Goal: Information Seeking & Learning: Learn about a topic

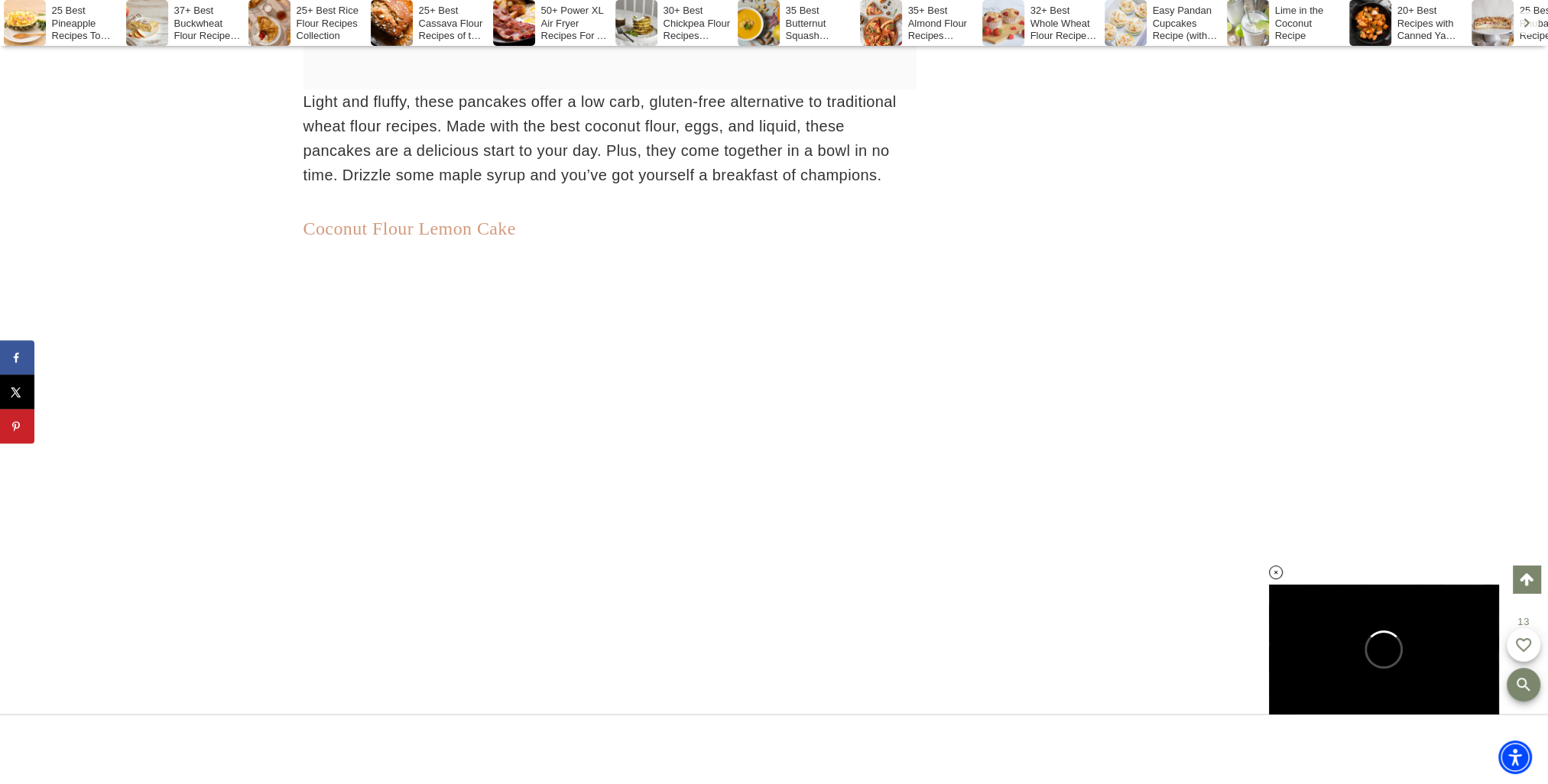
click at [481, 239] on link "Coconut Flour Lemon Cake" at bounding box center [410, 228] width 213 height 20
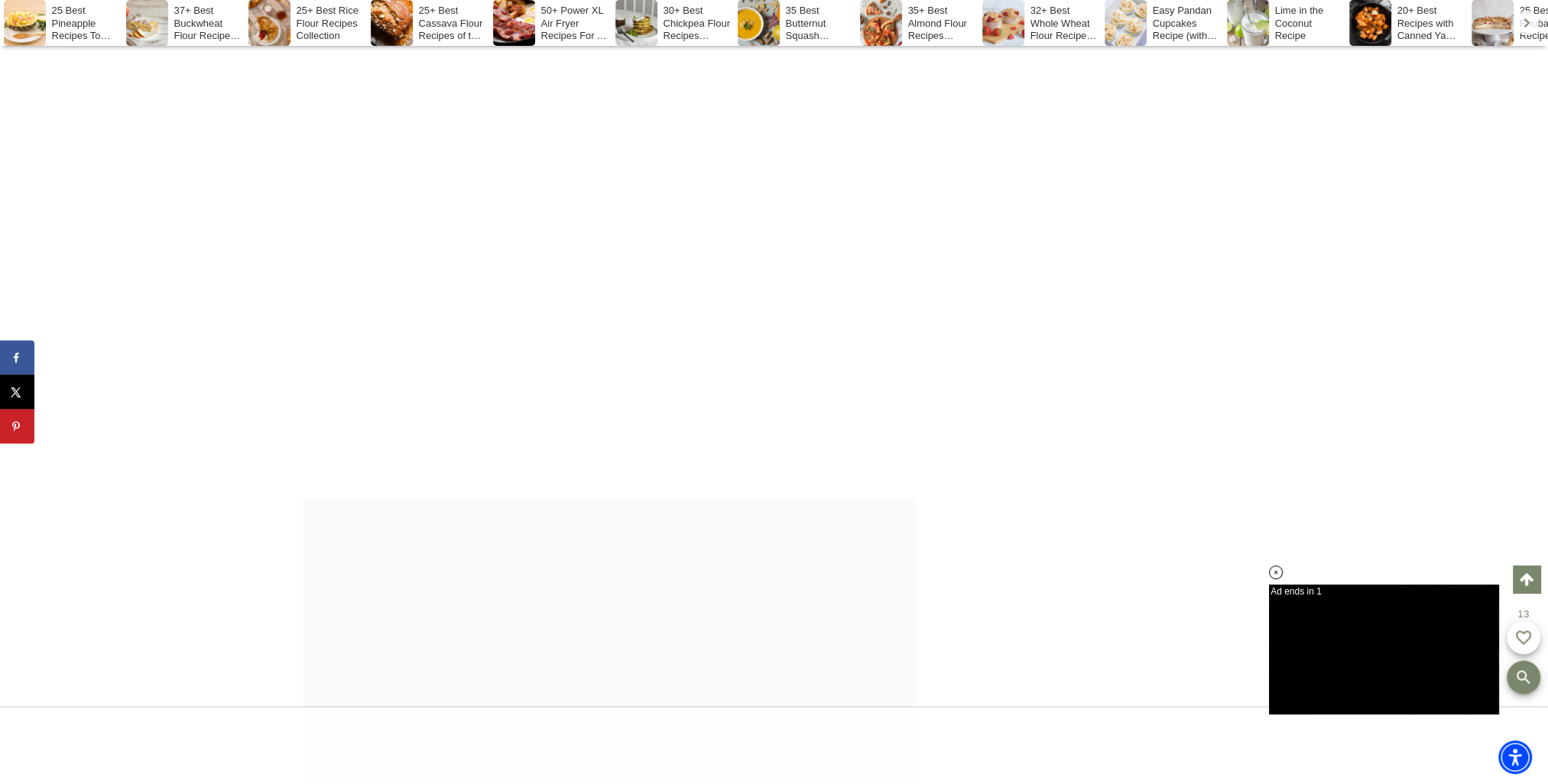
scroll to position [10507, 0]
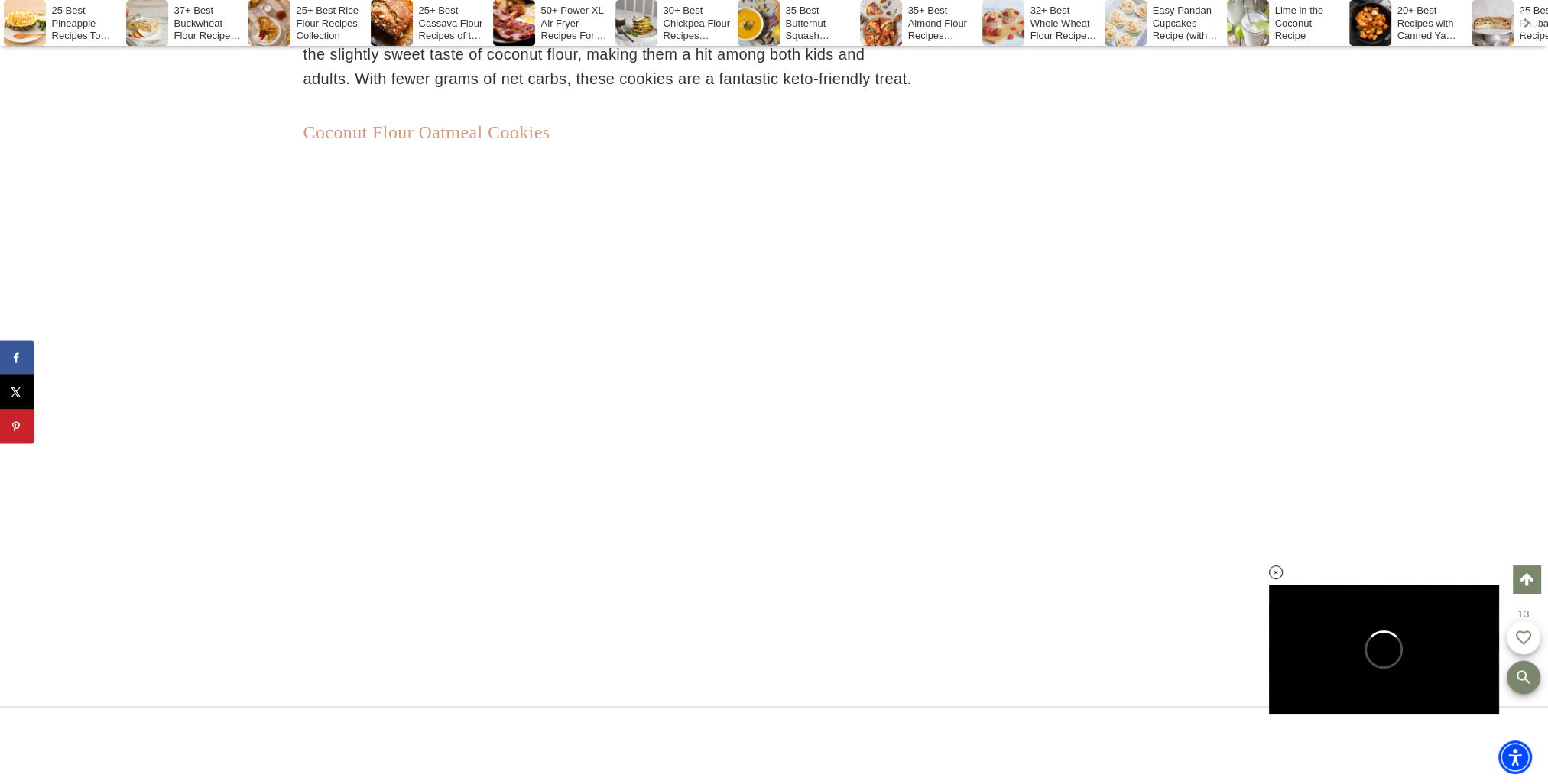
click at [455, 142] on link "Coconut Flour Oatmeal Cookies" at bounding box center [427, 132] width 247 height 20
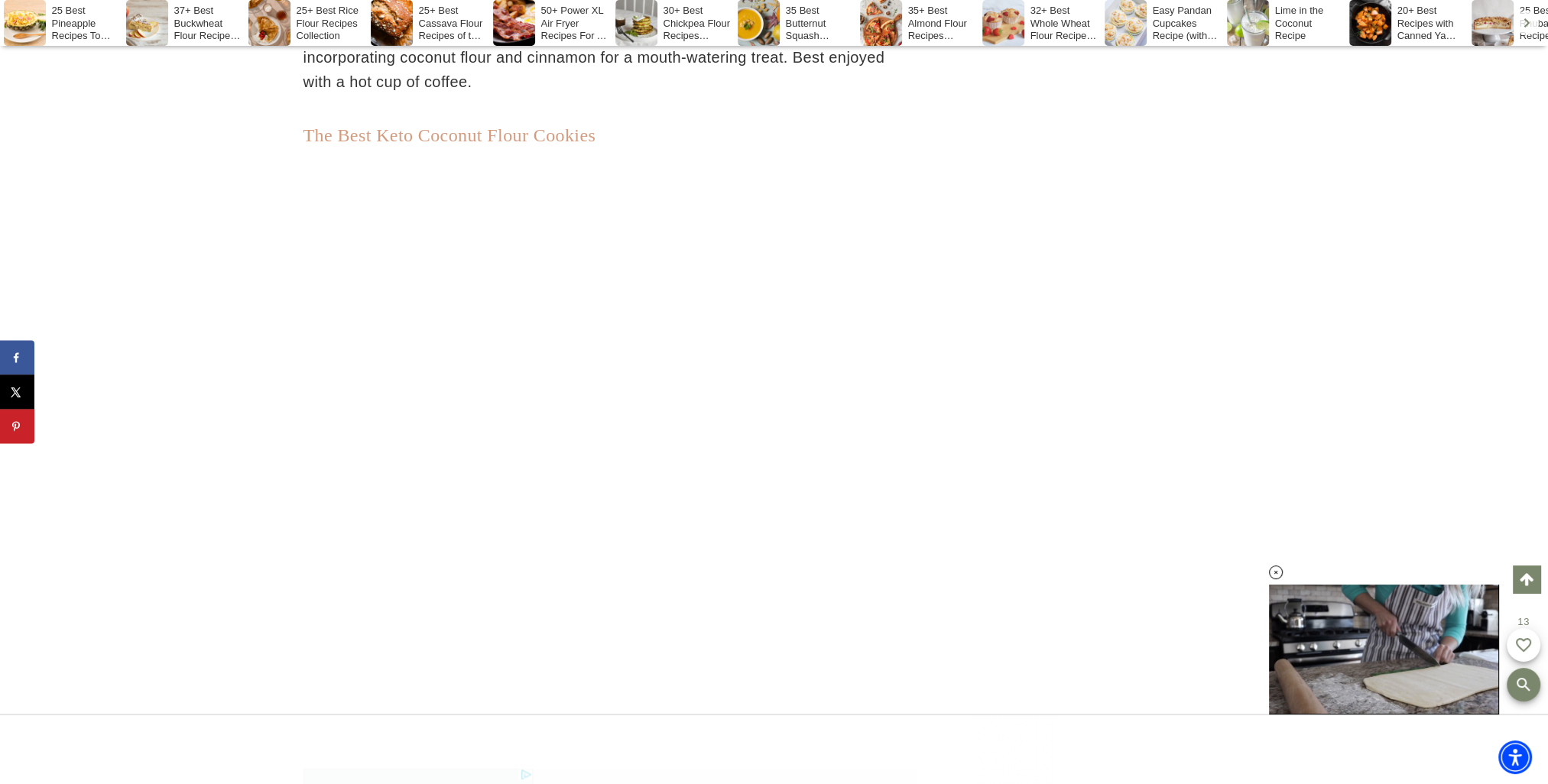
click at [428, 145] on link "The Best Keto Coconut Flour Cookies" at bounding box center [450, 135] width 293 height 20
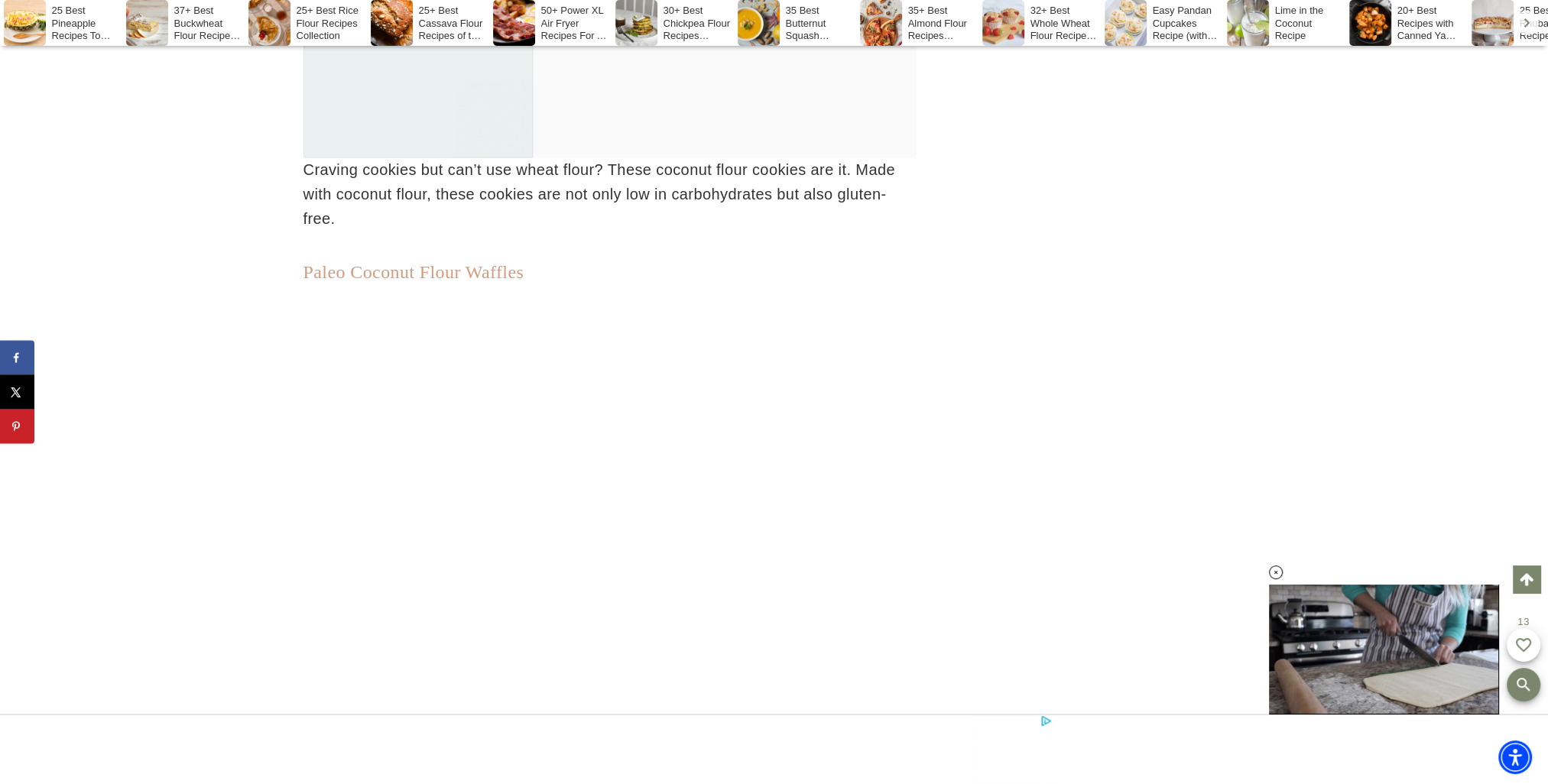
click at [486, 282] on link "Paleo Coconut Flour Waffles" at bounding box center [413, 272] width 221 height 20
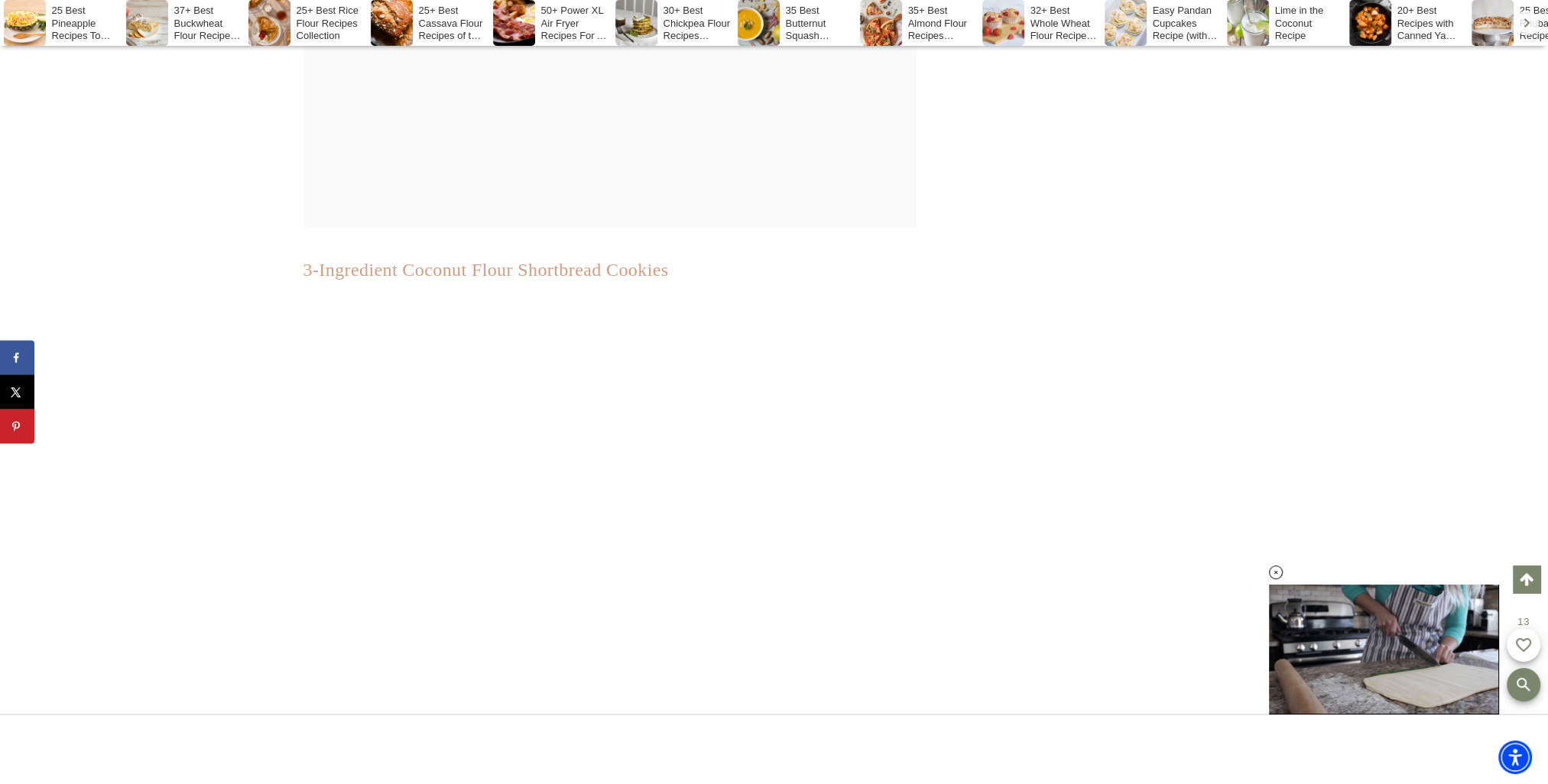
click at [513, 280] on link "3-Ingredient Coconut Flour Shortbread Cookies" at bounding box center [486, 270] width 365 height 20
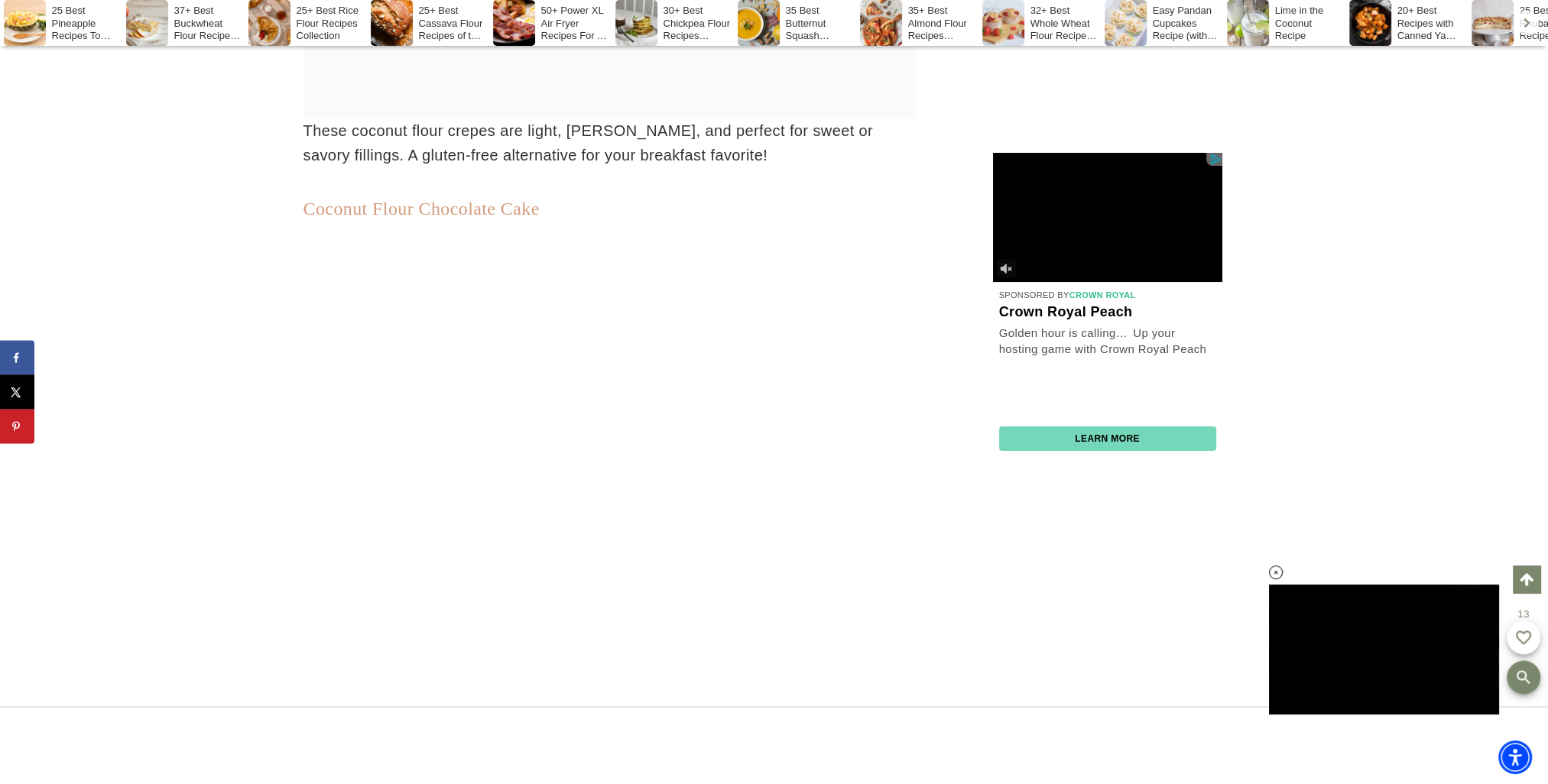
click at [410, 212] on link "Coconut Flour Chocolate Cake" at bounding box center [421, 208] width 236 height 20
